Goal: Task Accomplishment & Management: Manage account settings

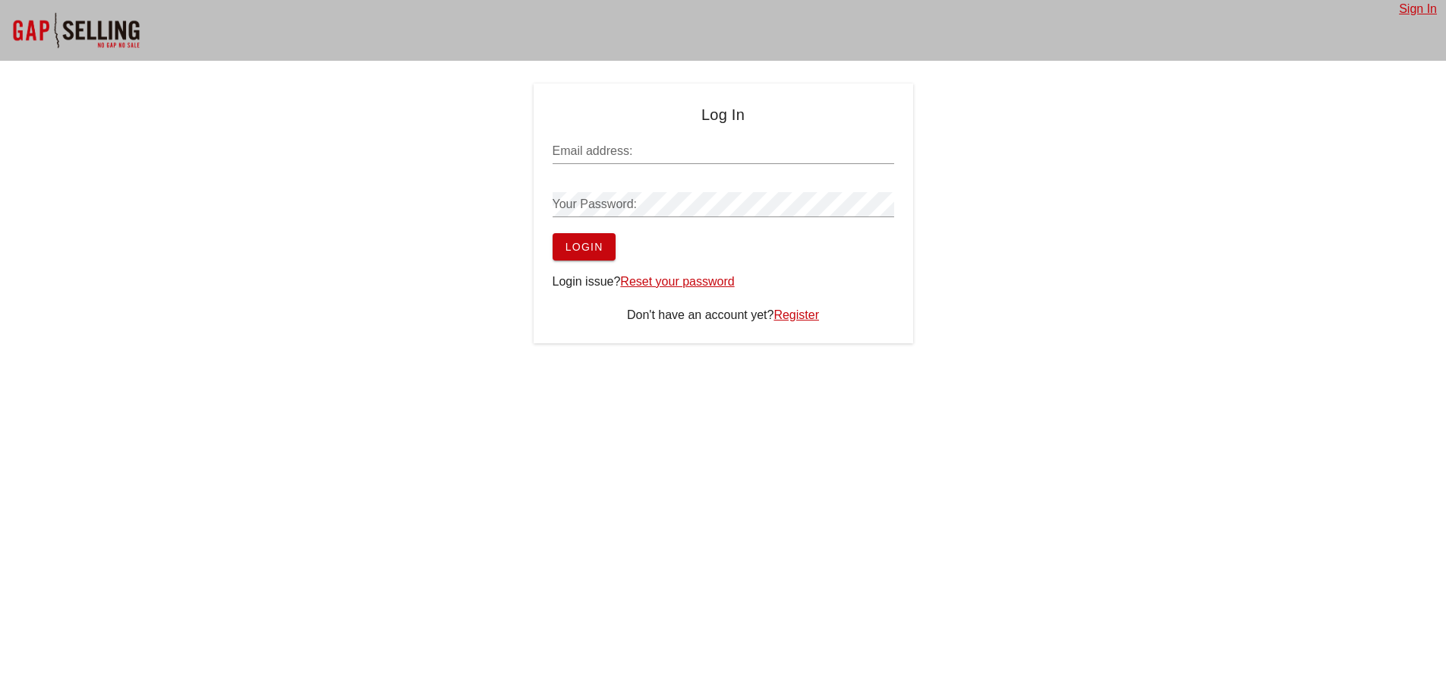
click at [663, 144] on input "Email address:" at bounding box center [724, 151] width 342 height 24
paste input "[PERSON_NAME][EMAIL_ADDRESS]"
type input "[PERSON_NAME][EMAIL_ADDRESS]"
drag, startPoint x: 585, startPoint y: 242, endPoint x: 568, endPoint y: 244, distance: 16.8
click at [585, 242] on span "Login" at bounding box center [584, 247] width 39 height 12
